Goal: Task Accomplishment & Management: Manage account settings

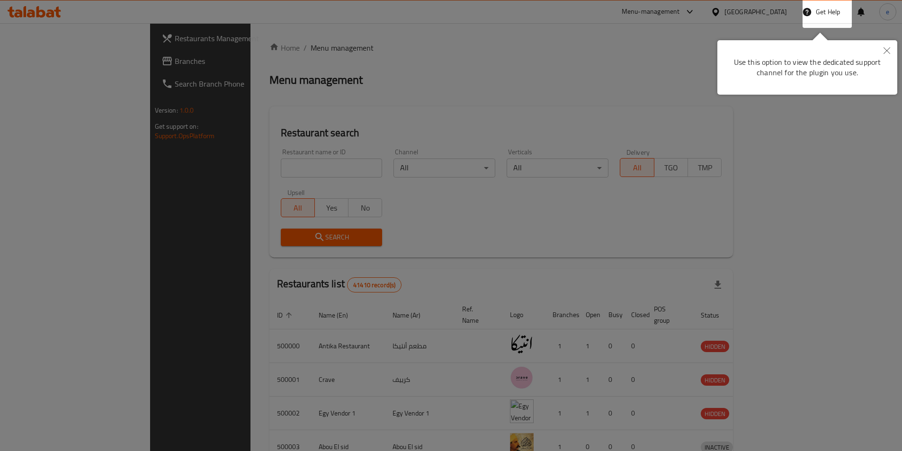
click at [884, 51] on icon "Close" at bounding box center [887, 50] width 7 height 7
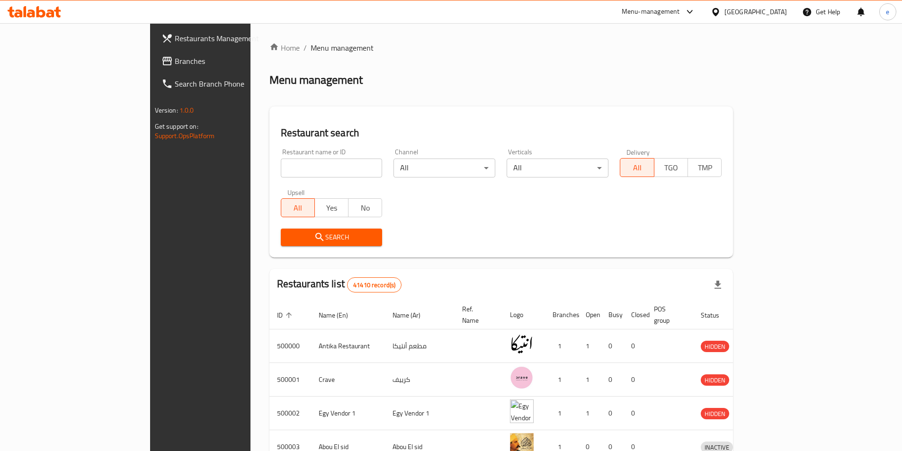
click at [762, 18] on div "Egypt" at bounding box center [749, 11] width 91 height 23
click at [719, 13] on icon at bounding box center [716, 12] width 7 height 8
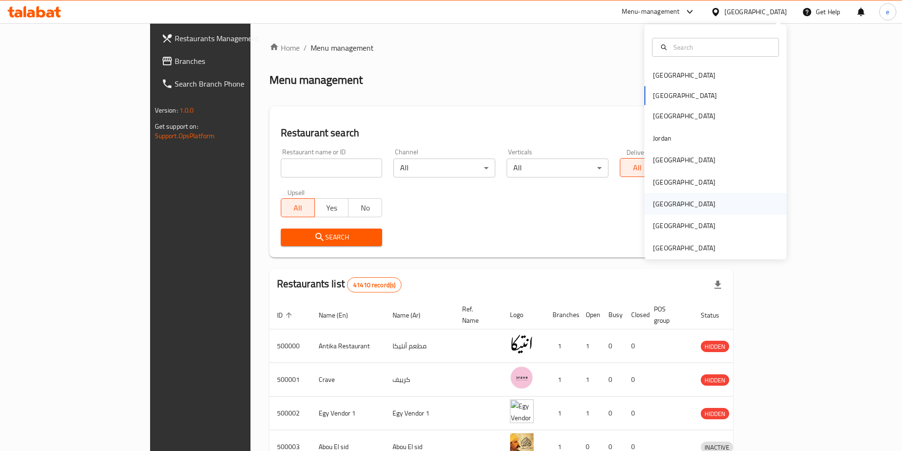
click at [659, 205] on div "[GEOGRAPHIC_DATA]" at bounding box center [684, 204] width 63 height 10
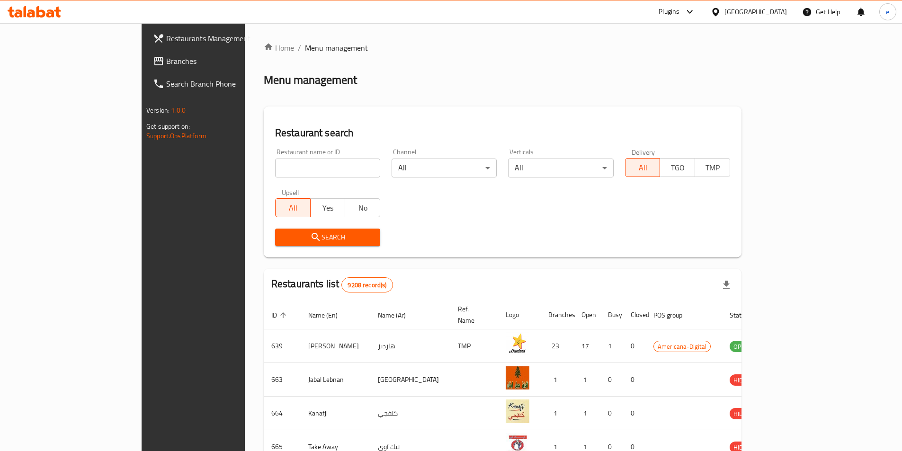
click at [166, 62] on span "Branches" at bounding box center [225, 60] width 118 height 11
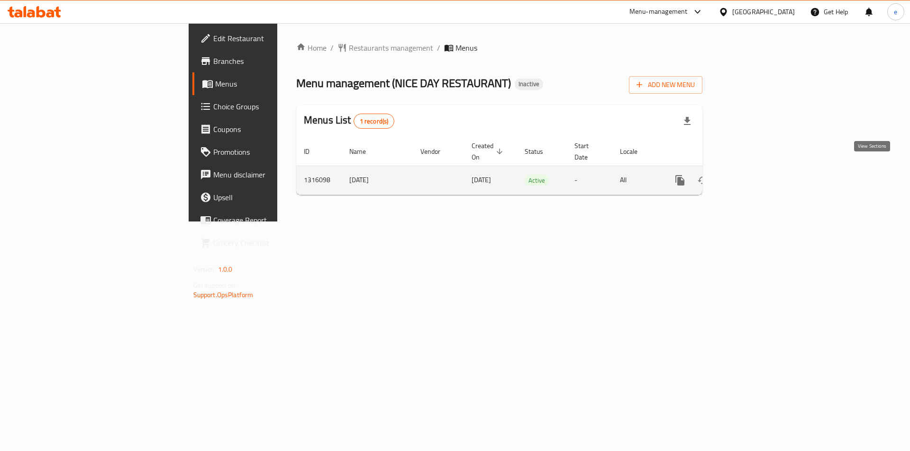
click at [759, 180] on link "enhanced table" at bounding box center [748, 180] width 23 height 23
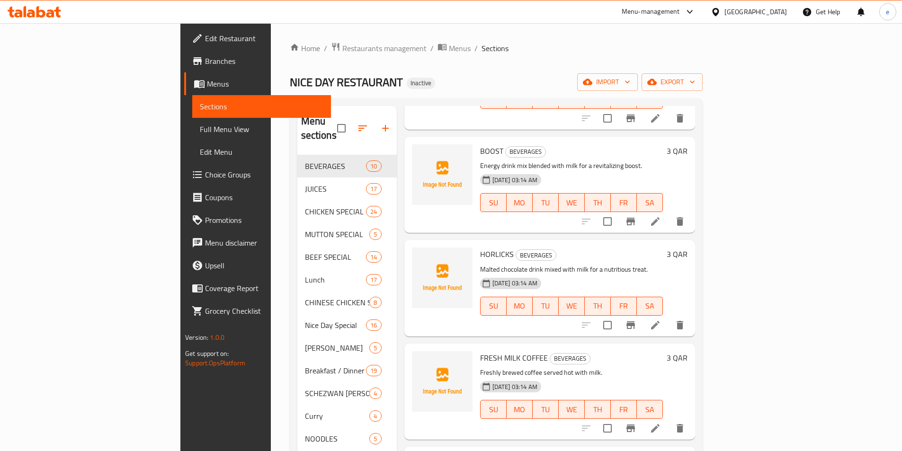
scroll to position [142, 0]
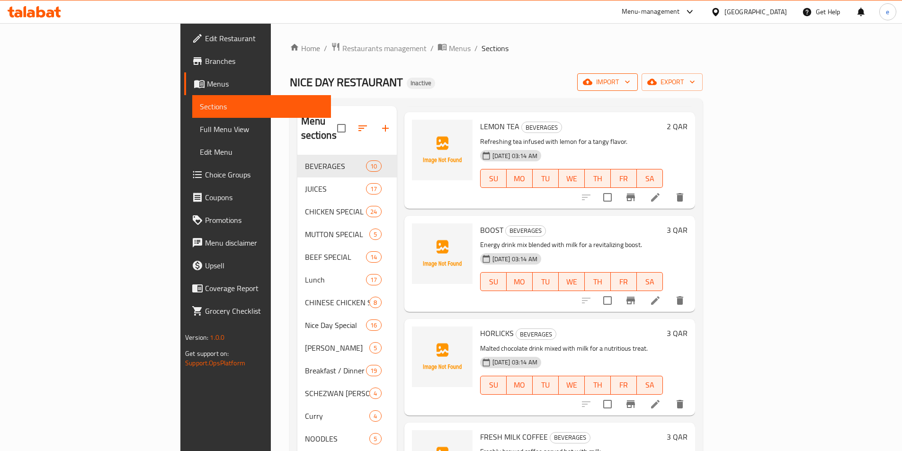
click at [631, 80] on span "import" at bounding box center [607, 82] width 45 height 12
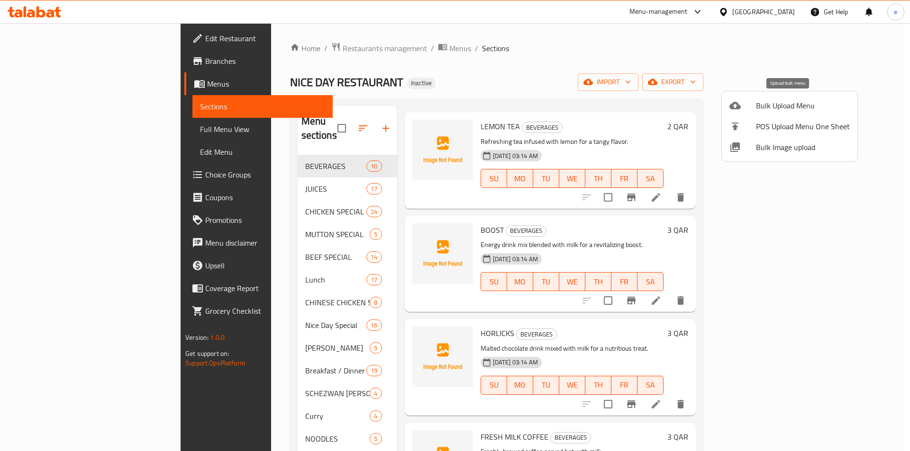
click at [774, 111] on span "Bulk Upload Menu" at bounding box center [803, 105] width 94 height 11
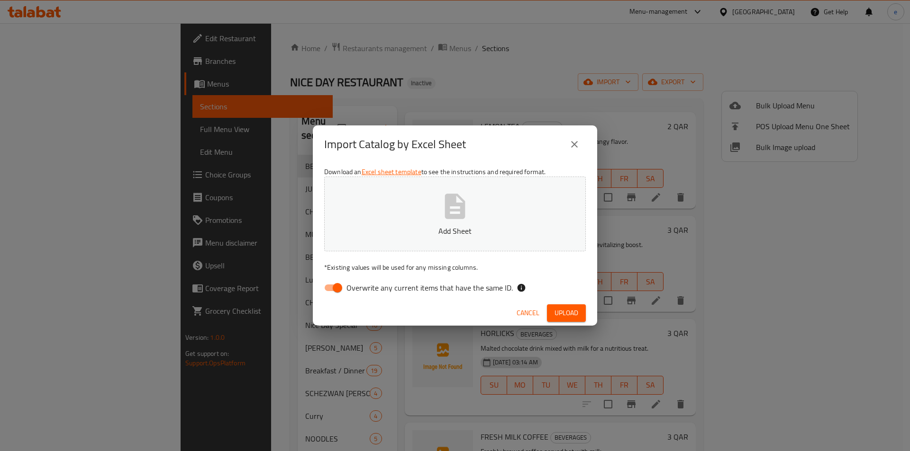
click at [345, 280] on input "Overwrite any current items that have the same ID." at bounding box center [337, 288] width 54 height 18
checkbox input "false"
click at [421, 227] on p "Add Sheet" at bounding box center [455, 230] width 232 height 11
click at [571, 321] on button "Upload" at bounding box center [566, 314] width 39 height 18
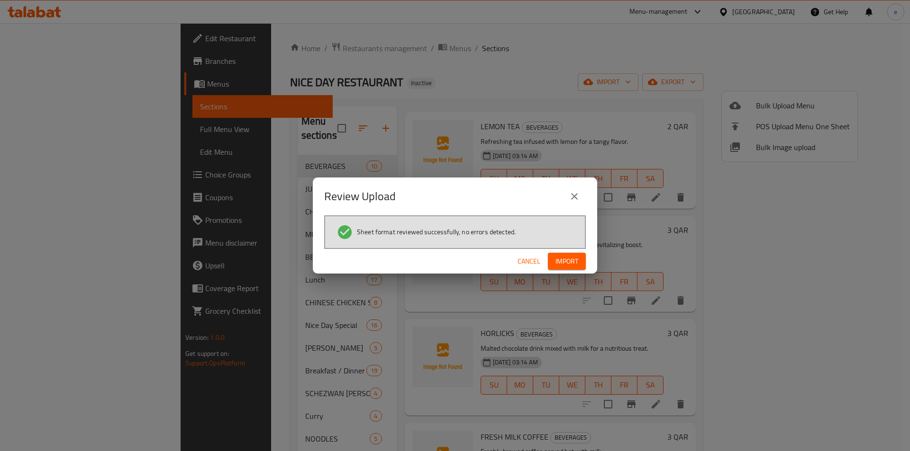
click at [566, 256] on span "Import" at bounding box center [566, 262] width 23 height 12
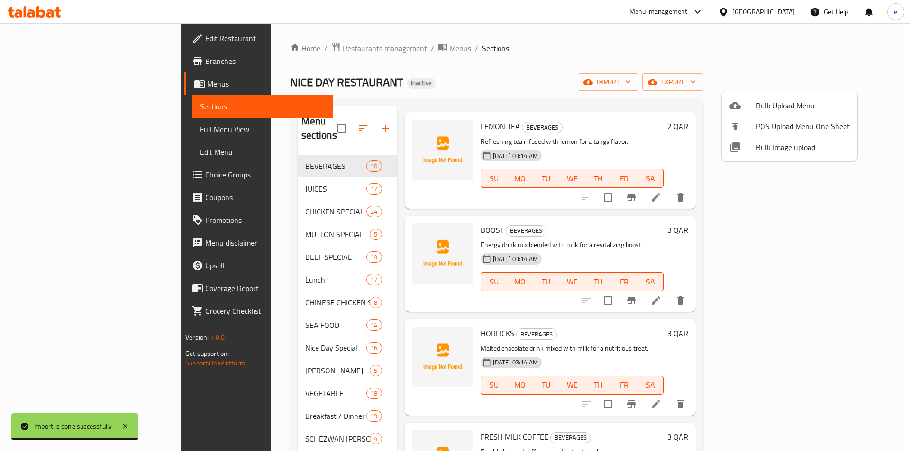
click at [56, 133] on div at bounding box center [455, 225] width 910 height 451
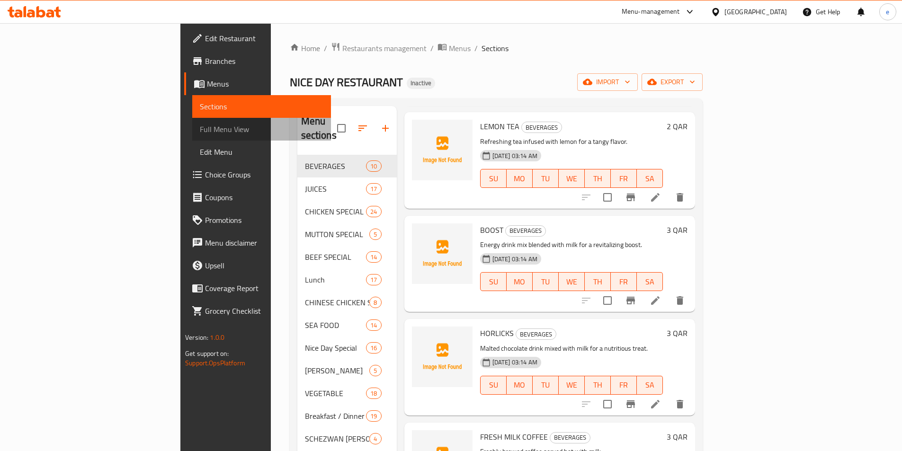
click at [200, 131] on span "Full Menu View" at bounding box center [262, 129] width 124 height 11
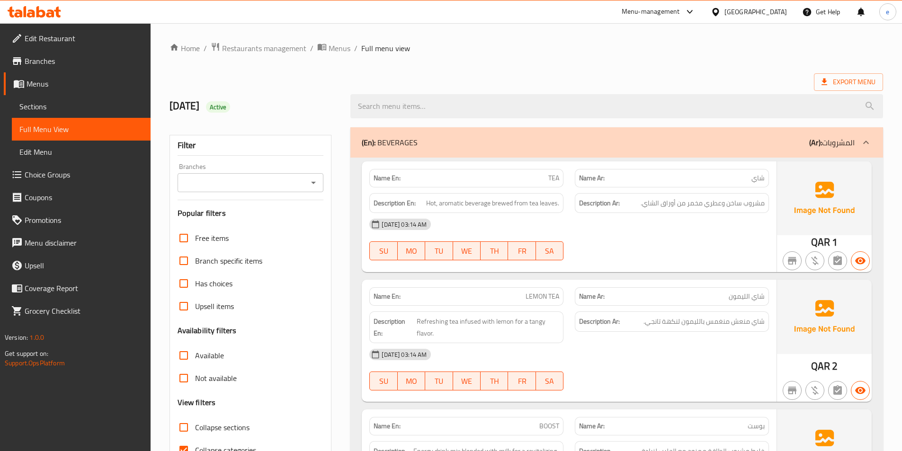
scroll to position [237, 0]
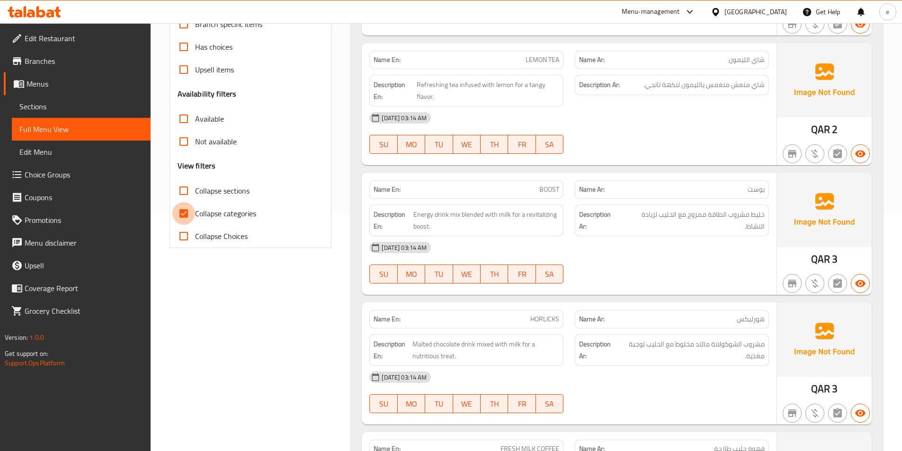
click at [189, 216] on input "Collapse categories" at bounding box center [183, 213] width 23 height 23
checkbox input "false"
click at [187, 192] on input "Collapse sections" at bounding box center [183, 191] width 23 height 23
checkbox input "true"
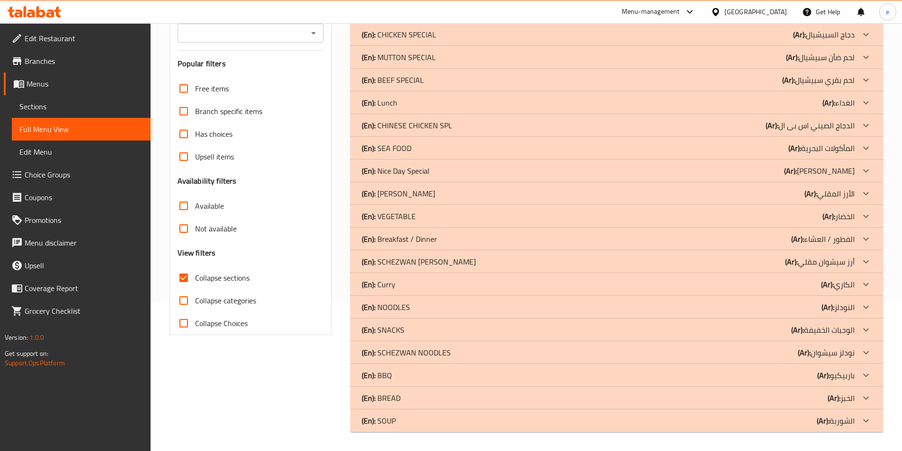
scroll to position [150, 0]
click at [867, 149] on icon at bounding box center [867, 147] width 6 height 3
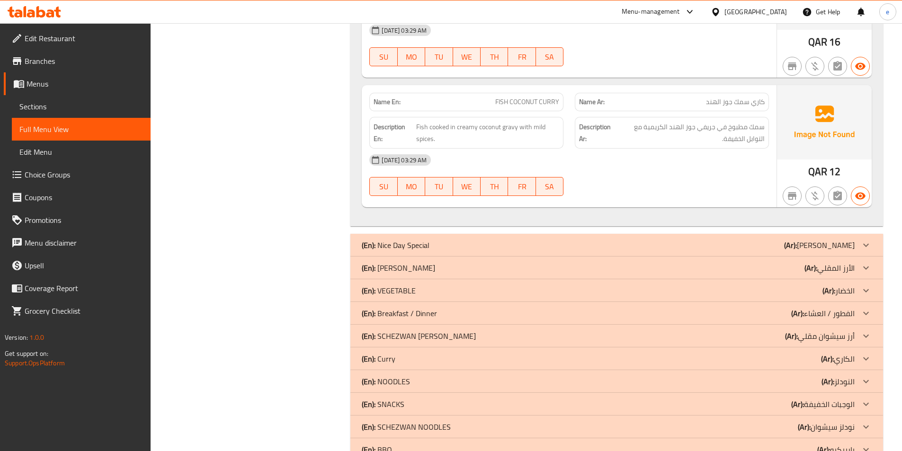
scroll to position [1903, 0]
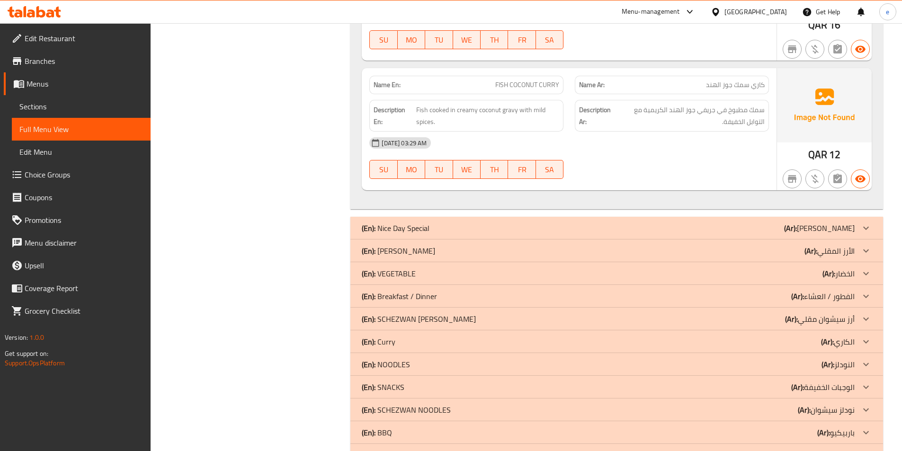
click at [844, 268] on p "(Ar): الخضار" at bounding box center [839, 273] width 32 height 11
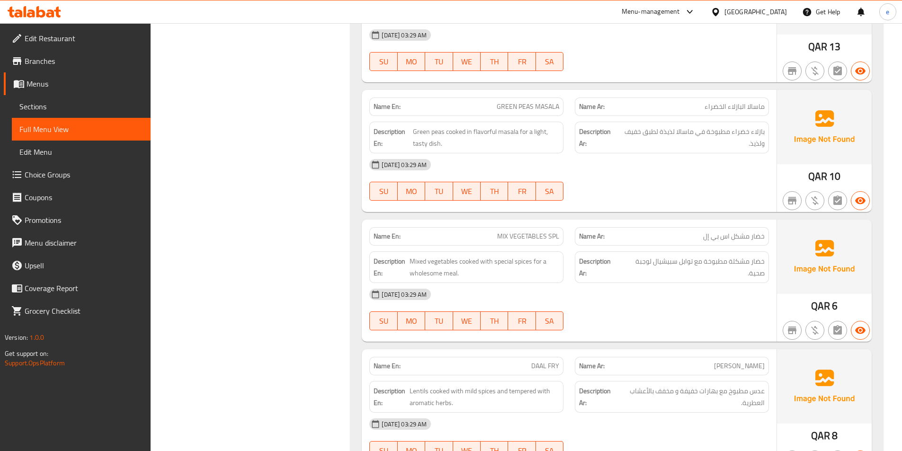
scroll to position [3087, 0]
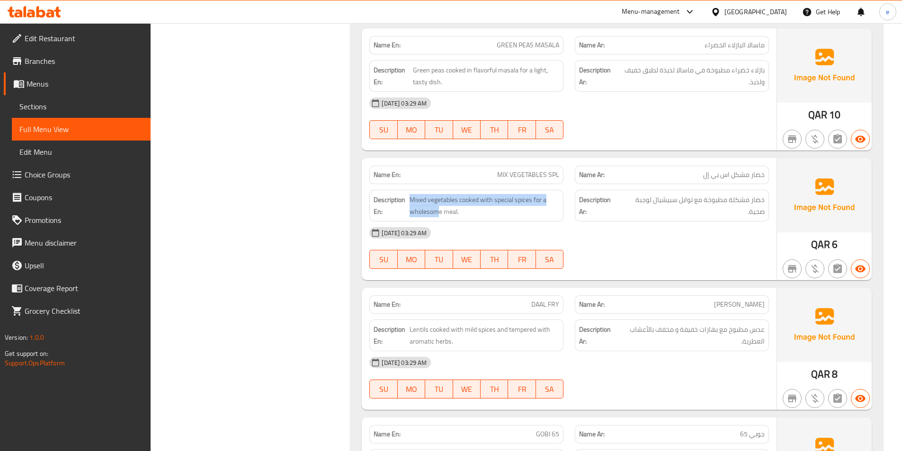
drag, startPoint x: 430, startPoint y: 192, endPoint x: 393, endPoint y: 194, distance: 37.0
click at [393, 194] on h6 "Description En: Mixed vegetables cooked with special spices for a wholesome mea…" at bounding box center [467, 205] width 186 height 23
click at [412, 194] on span "Mixed vegetables cooked with special spices for a wholesome meal." at bounding box center [485, 205] width 150 height 23
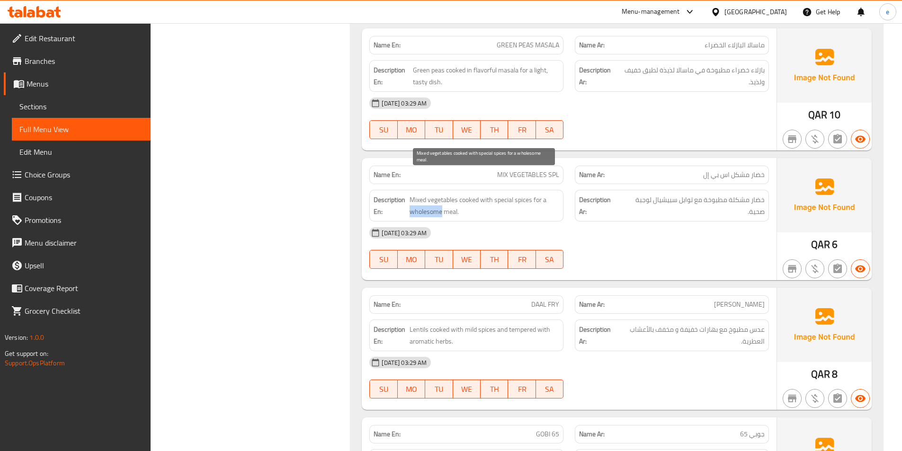
drag, startPoint x: 409, startPoint y: 190, endPoint x: 441, endPoint y: 194, distance: 32.0
click at [441, 194] on span "Mixed vegetables cooked with special spices for a wholesome meal." at bounding box center [485, 205] width 150 height 23
copy span "wholesome"
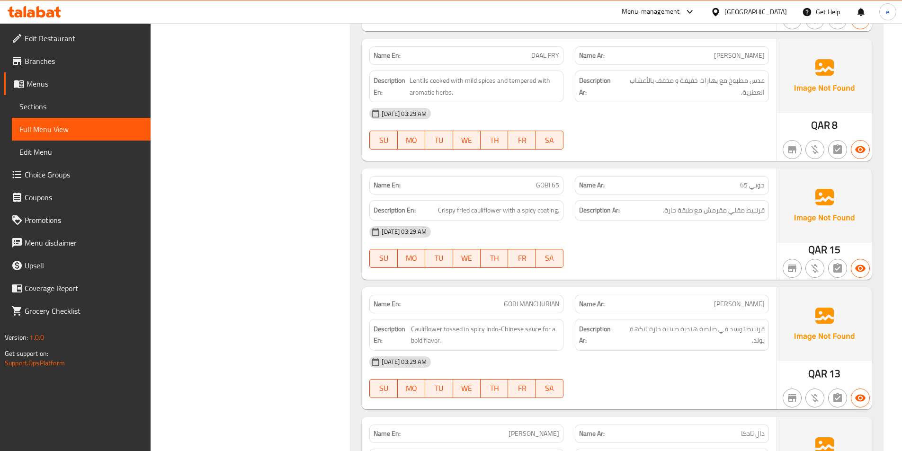
scroll to position [3495, 0]
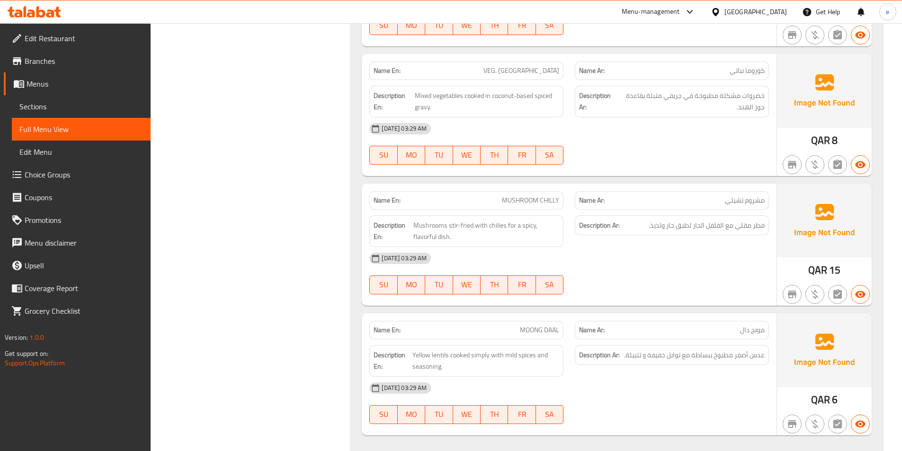
scroll to position [0, 0]
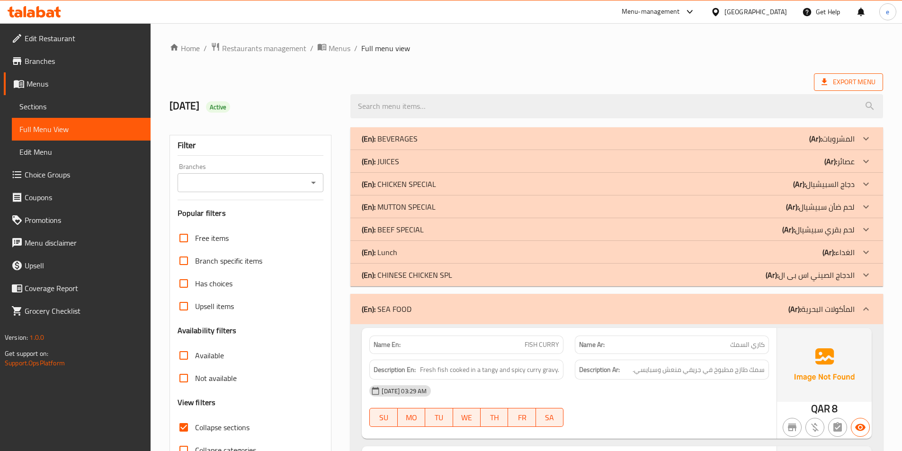
click at [843, 80] on span "Export Menu" at bounding box center [849, 82] width 54 height 12
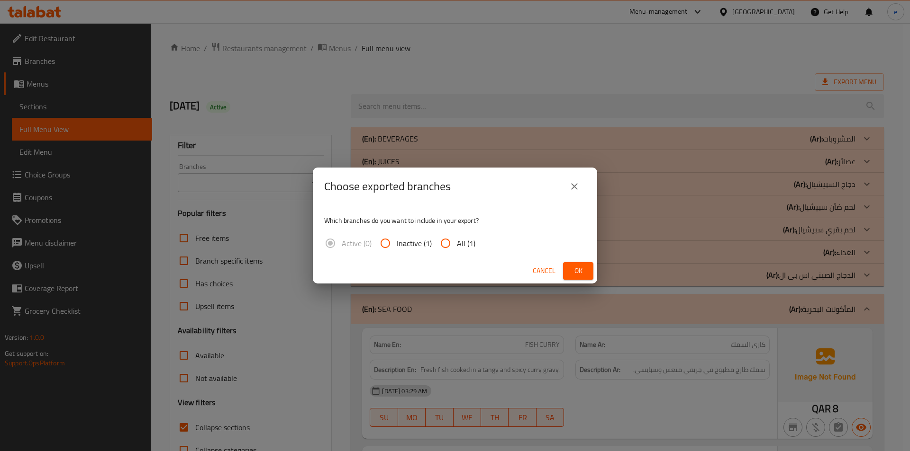
click at [461, 228] on div "Which branches do you want to include in your export? Active (0) Inactive (1) A…" at bounding box center [455, 232] width 284 height 53
click at [458, 243] on span "All (1)" at bounding box center [466, 243] width 18 height 11
click at [457, 243] on input "All (1)" at bounding box center [445, 243] width 23 height 23
radio input "true"
click at [580, 267] on span "Ok" at bounding box center [577, 271] width 15 height 12
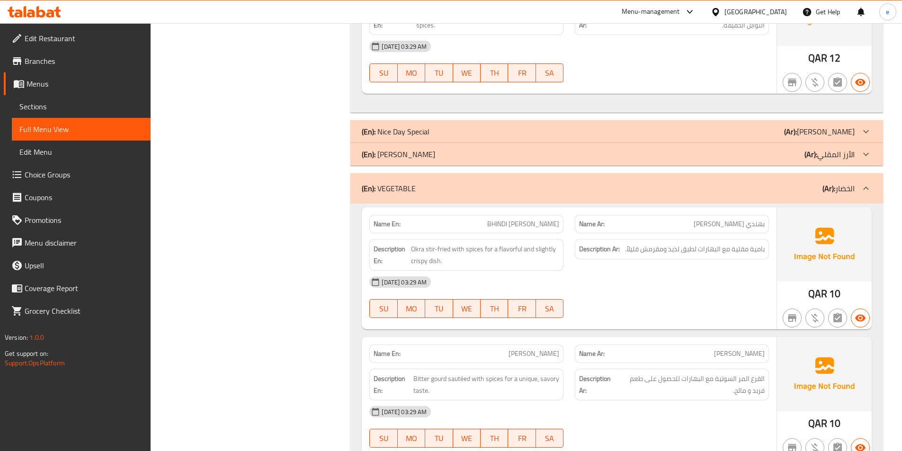
scroll to position [2084, 0]
